Goal: Obtain resource: Download file/media

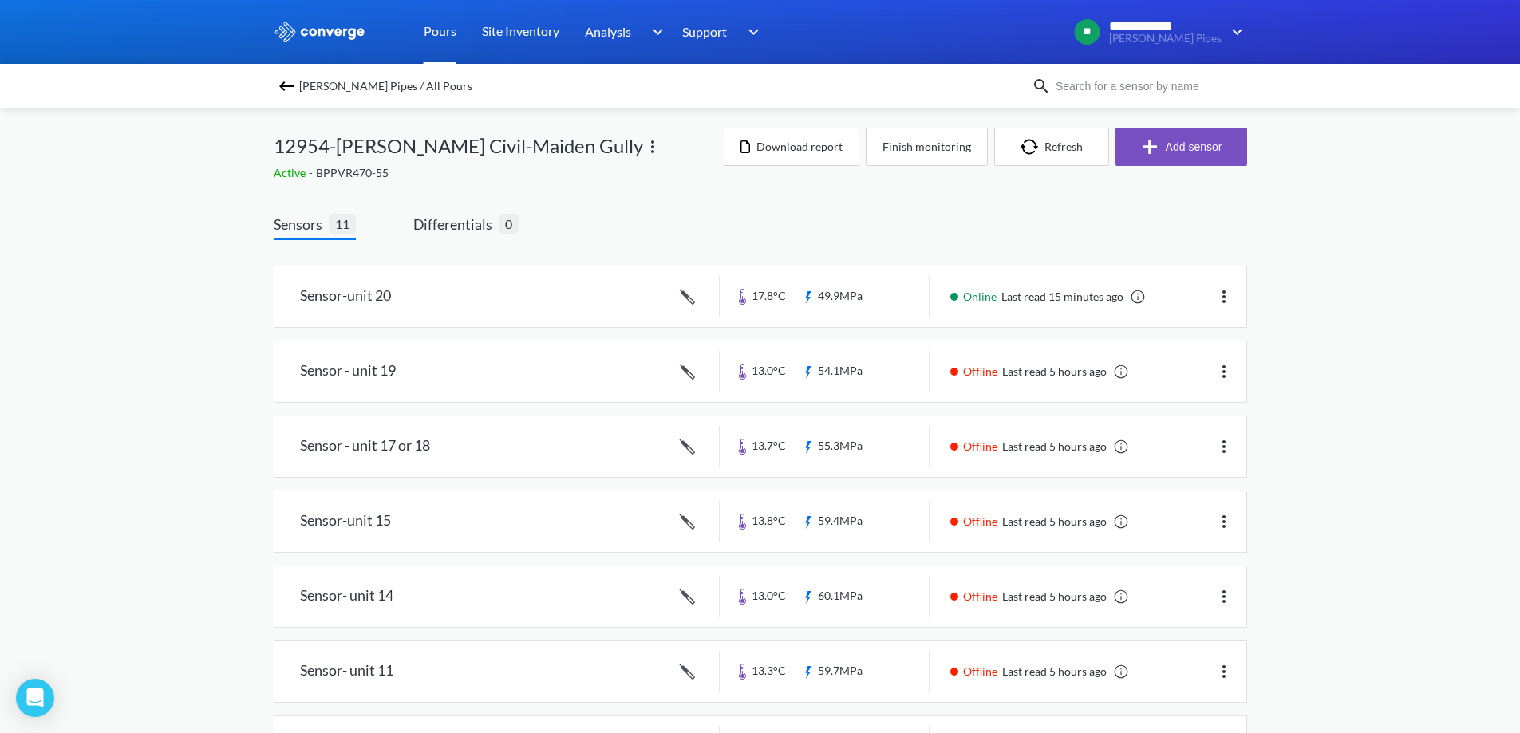
click at [444, 31] on link "Pours" at bounding box center [440, 32] width 33 height 64
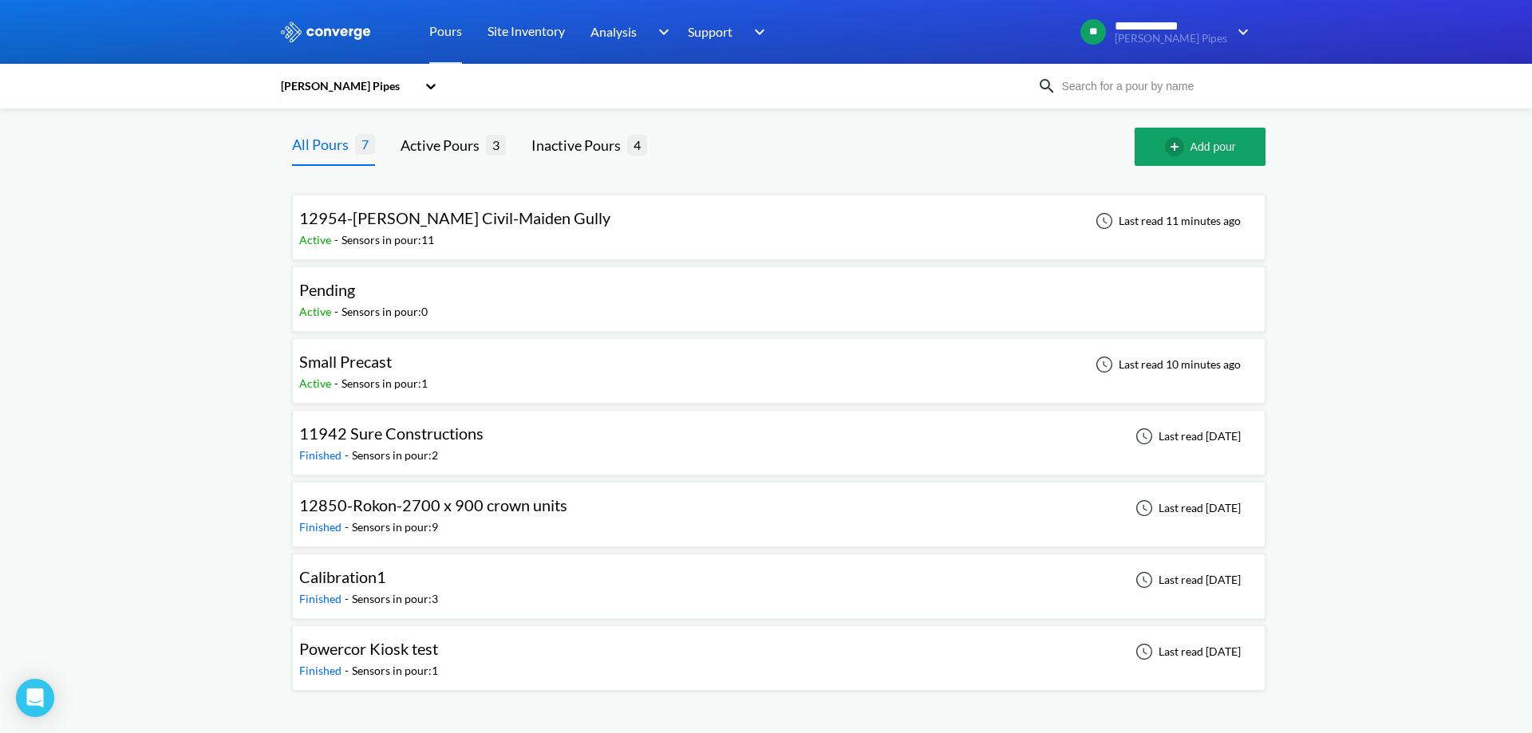
click at [596, 218] on div "12954-[PERSON_NAME] Civil-Maiden Gully Active - Sensors in pour: 11 Last read 1…" at bounding box center [778, 227] width 959 height 51
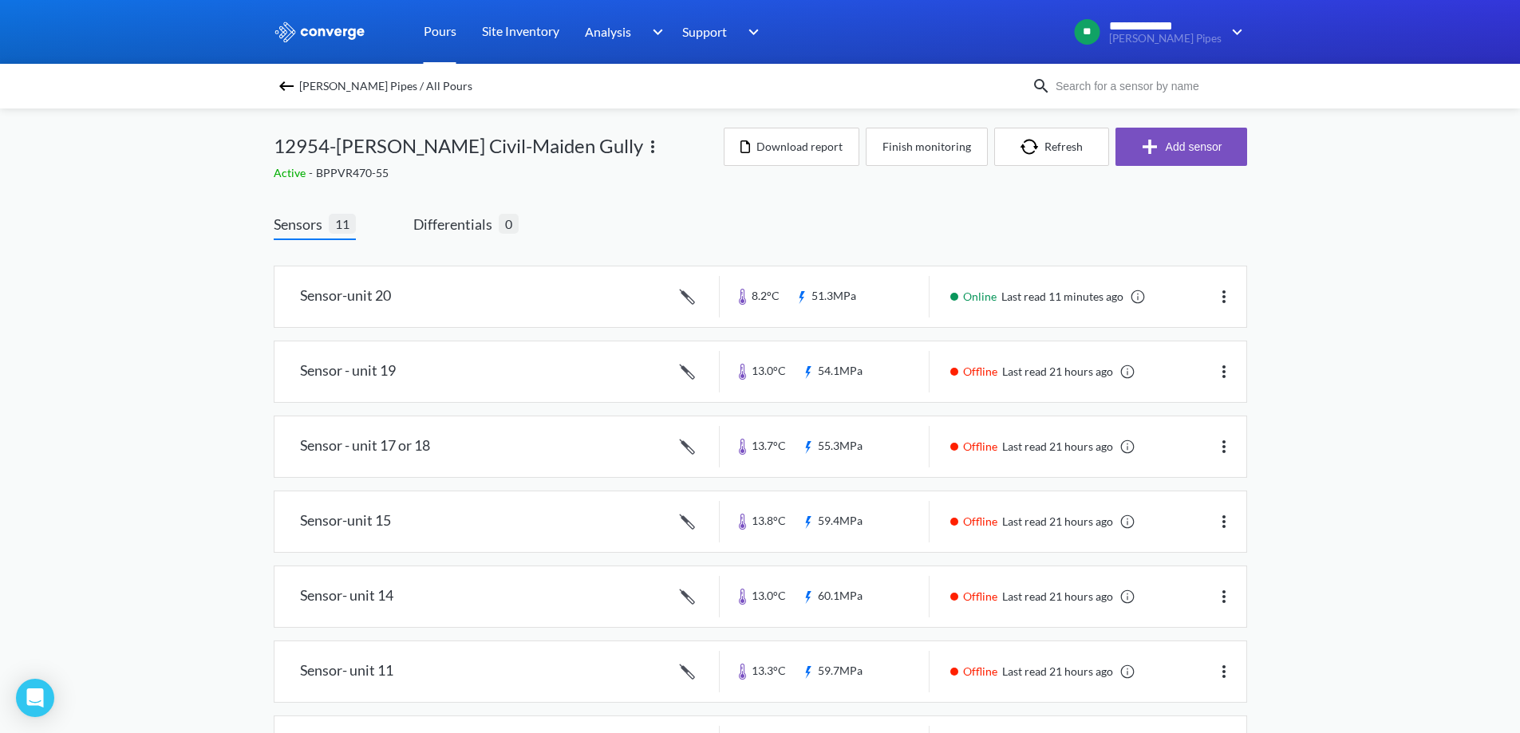
click at [440, 26] on link "Pours" at bounding box center [440, 32] width 33 height 64
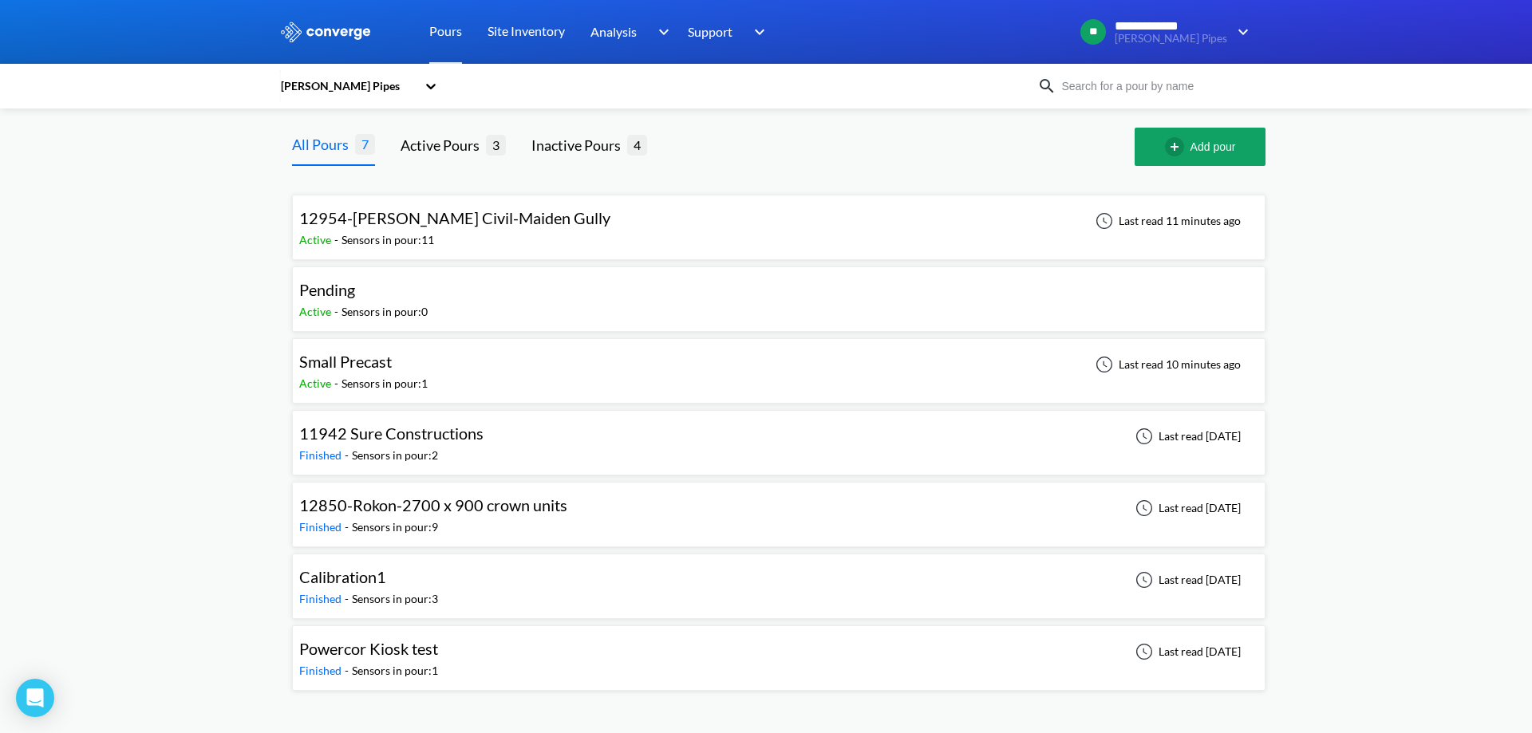
click at [444, 299] on div "Pending Active - Sensors in pour: 0" at bounding box center [778, 299] width 959 height 51
click at [448, 363] on div "Small Precast Active - Sensors in pour: 1 Last read 10 minutes ago" at bounding box center [778, 370] width 959 height 51
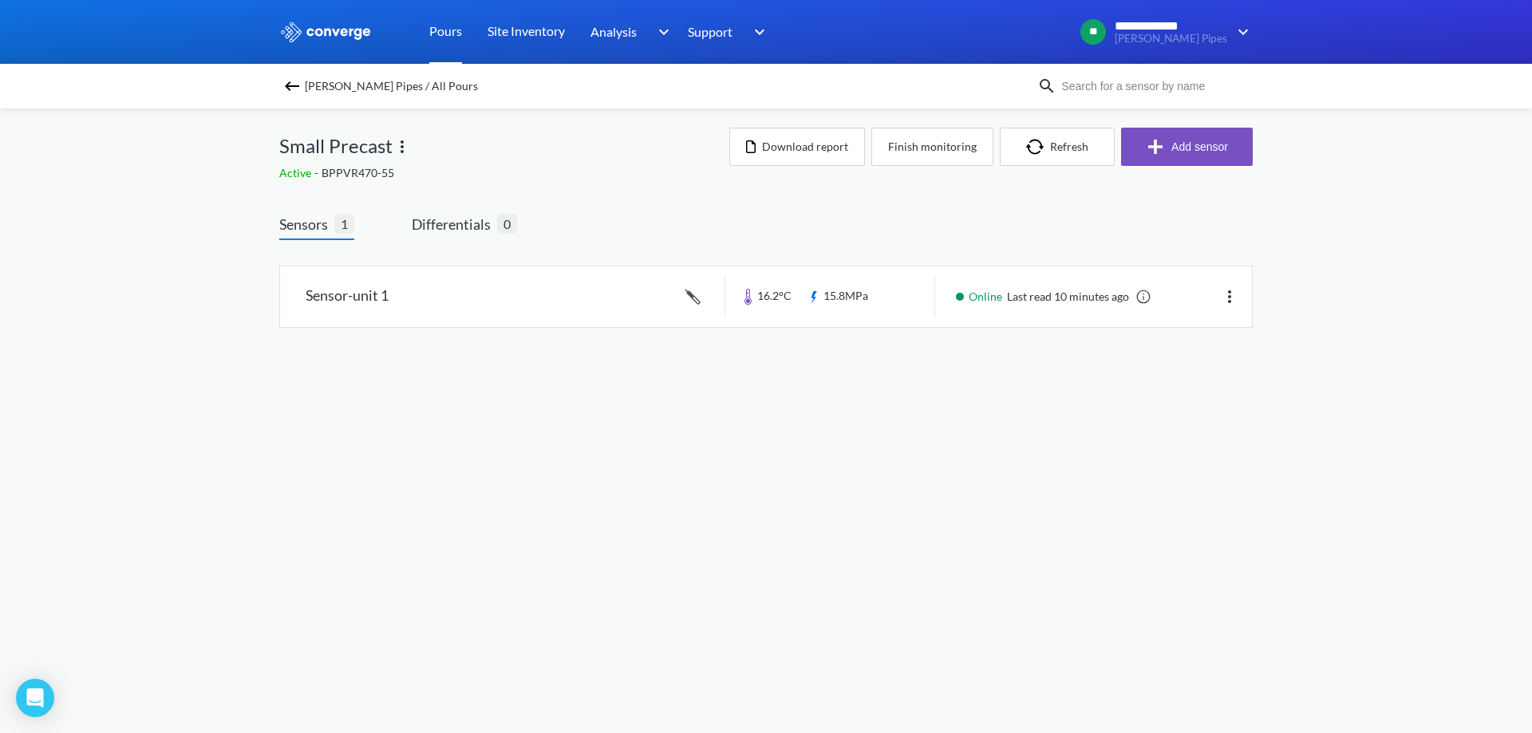
click at [452, 28] on link "Pours" at bounding box center [445, 32] width 33 height 64
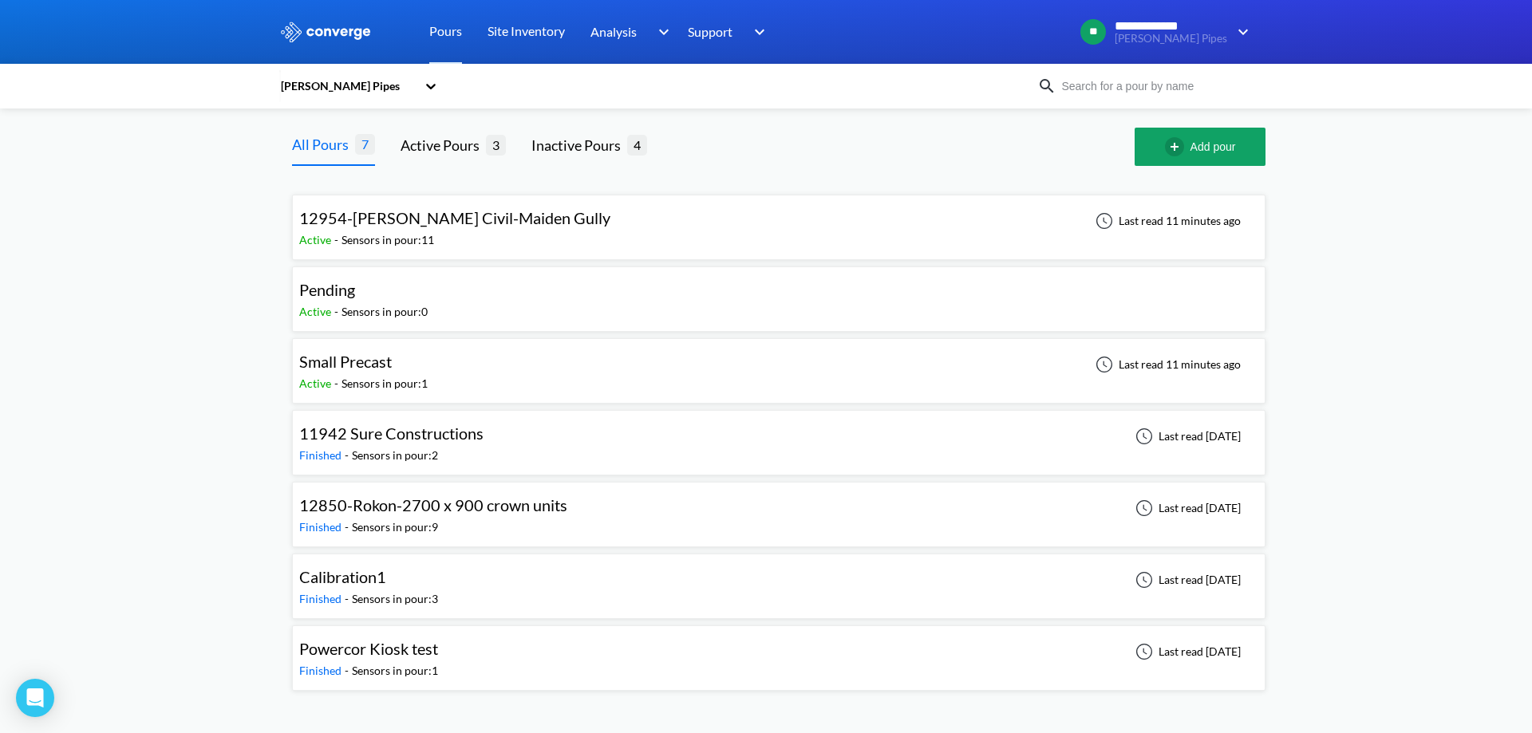
click at [352, 298] on span "Pending" at bounding box center [327, 289] width 56 height 19
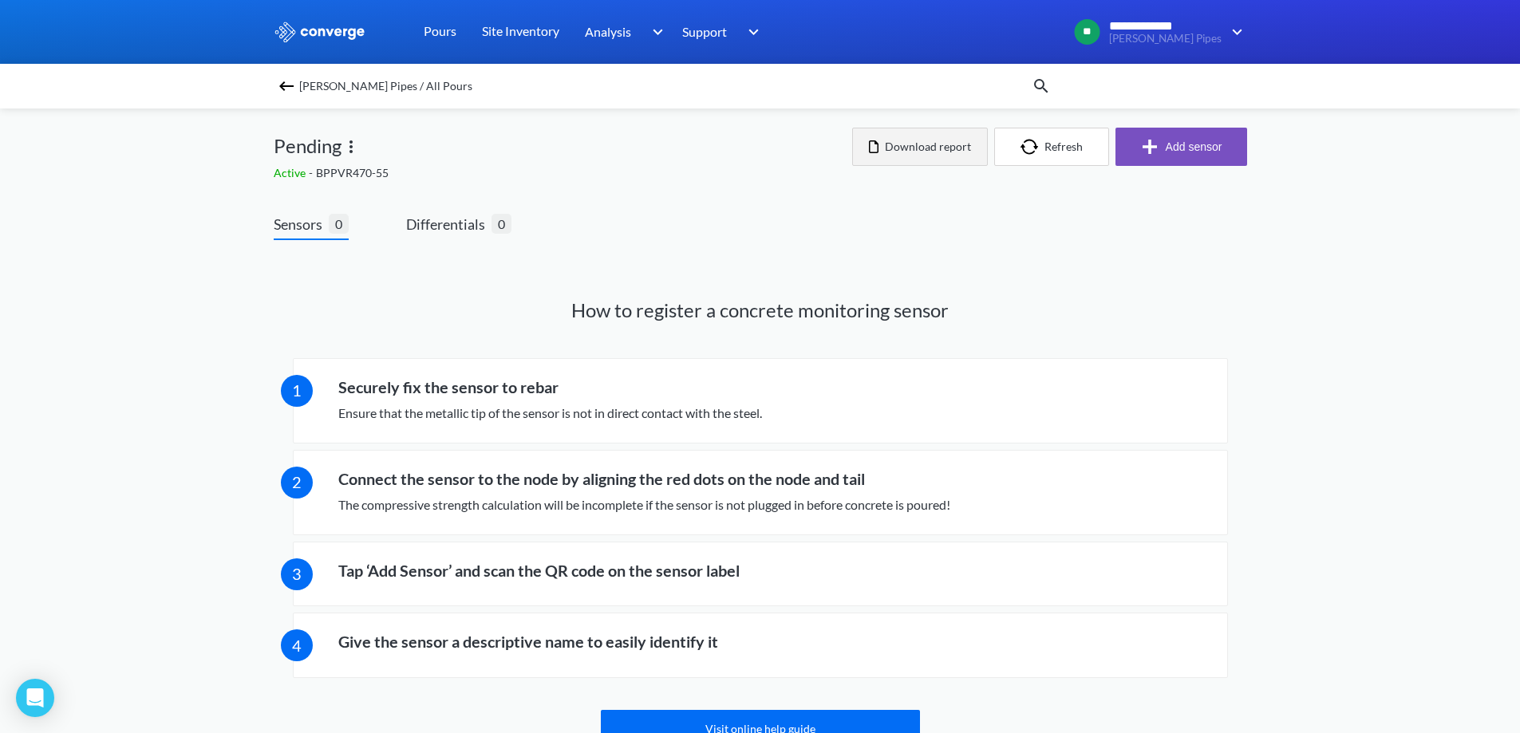
click at [945, 152] on button "Download report" at bounding box center [920, 147] width 136 height 38
click at [433, 29] on link "Pours" at bounding box center [440, 32] width 33 height 64
